Goal: Navigation & Orientation: Go to known website

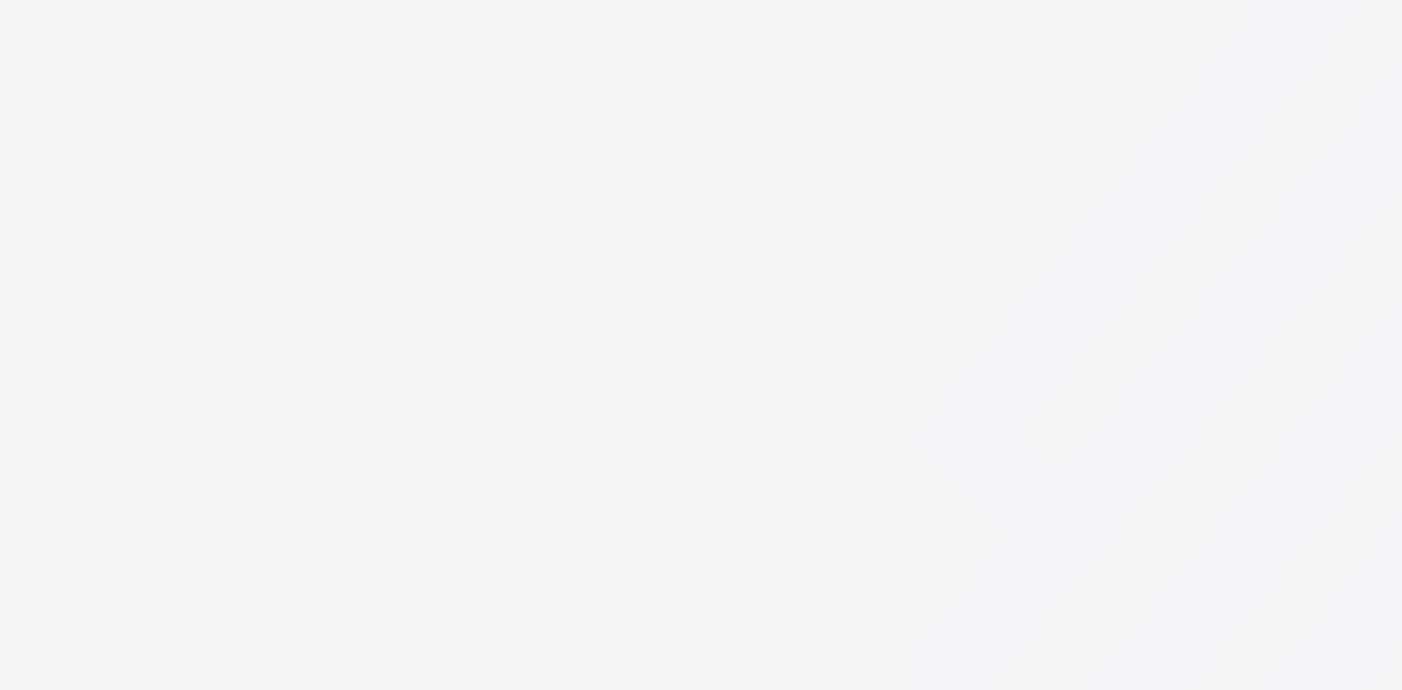
click at [370, 234] on div at bounding box center [701, 345] width 1402 height 690
click at [258, 168] on div at bounding box center [701, 345] width 1402 height 690
click at [1347, 649] on icon at bounding box center [1417, 634] width 440 height 280
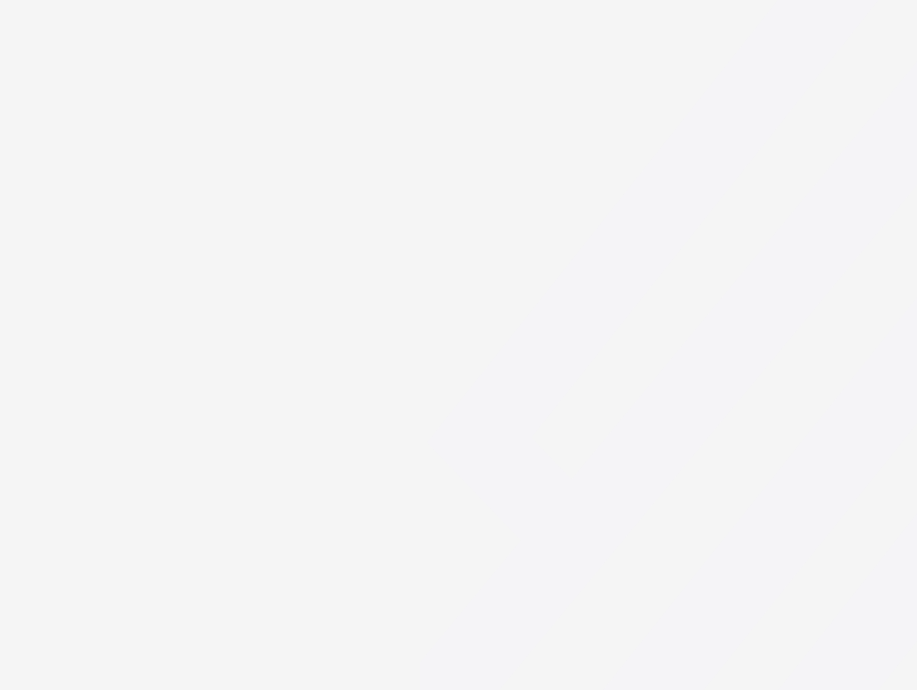
click at [1, 258] on div at bounding box center [458, 345] width 917 height 690
